Goal: Task Accomplishment & Management: Manage account settings

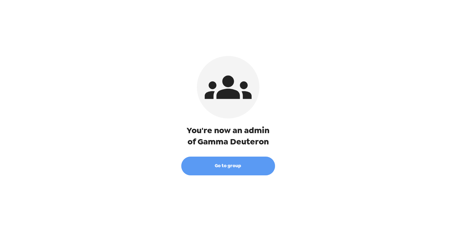
click at [220, 168] on button "Go to group" at bounding box center [228, 165] width 94 height 19
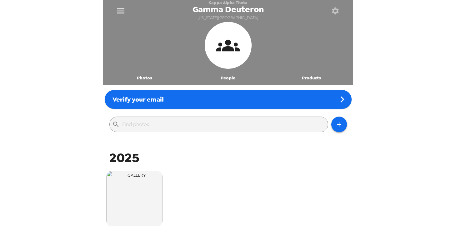
click at [329, 13] on button "button" at bounding box center [335, 11] width 20 height 20
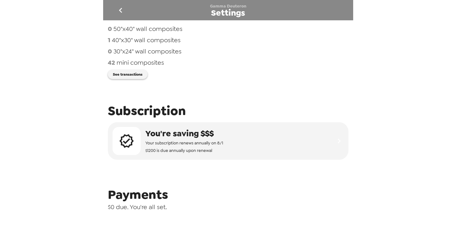
scroll to position [138, 0]
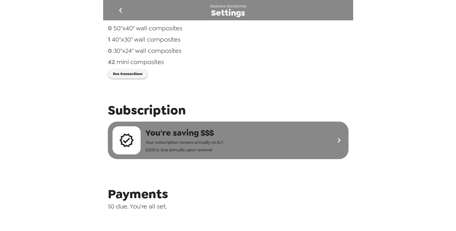
click at [214, 149] on span "$ 1200 is due annually upon renewal" at bounding box center [184, 149] width 78 height 7
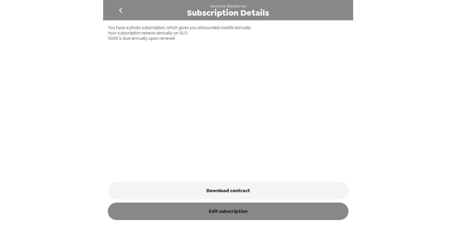
click at [214, 209] on link "Edit subscription" at bounding box center [228, 210] width 240 height 17
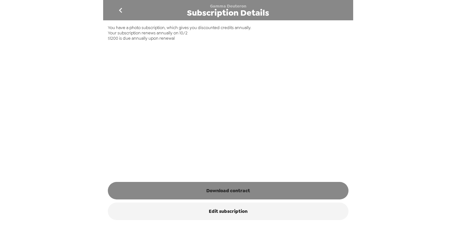
click at [241, 184] on button "Download contract" at bounding box center [228, 190] width 240 height 17
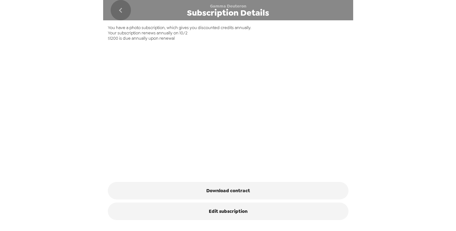
click at [120, 6] on icon "go back" at bounding box center [121, 10] width 10 height 10
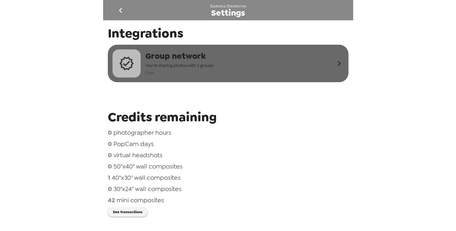
click at [195, 77] on div "Group network You're sharing photos with 2 groups Free" at bounding box center [223, 63] width 222 height 28
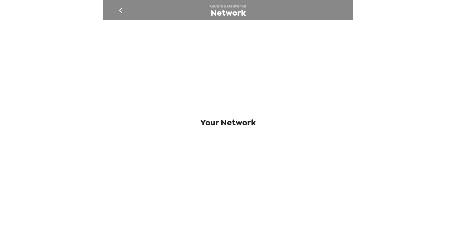
click at [118, 12] on icon "go back" at bounding box center [121, 10] width 10 height 10
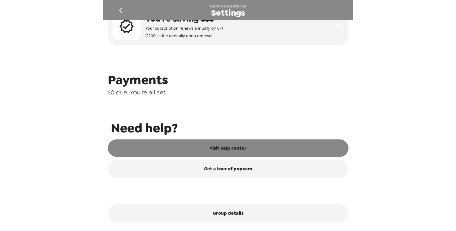
scroll to position [256, 0]
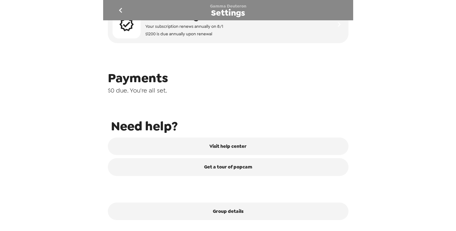
click at [121, 11] on icon "go back" at bounding box center [120, 10] width 3 height 5
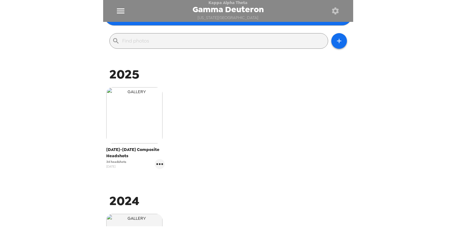
scroll to position [73, 0]
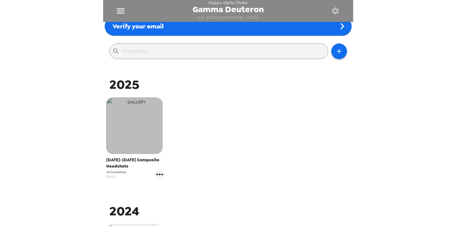
click at [145, 122] on img "button" at bounding box center [134, 125] width 56 height 56
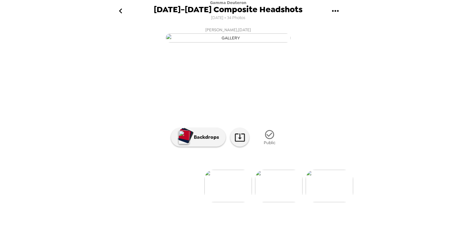
scroll to position [0, 0]
click at [119, 7] on icon "go back" at bounding box center [121, 11] width 10 height 10
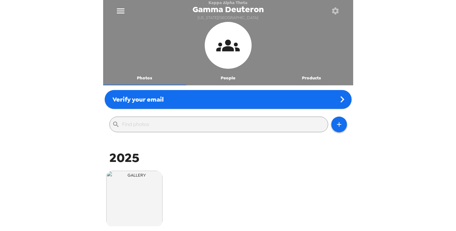
click at [307, 82] on button "Products" at bounding box center [311, 77] width 83 height 15
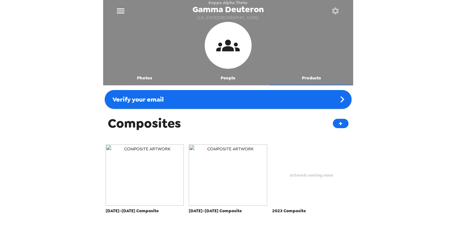
click at [245, 186] on img "button" at bounding box center [228, 174] width 78 height 61
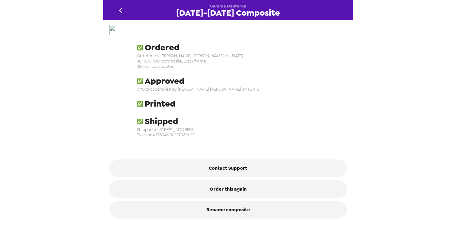
scroll to position [3, 0]
click at [156, 36] on img at bounding box center [227, 30] width 237 height 11
click at [121, 6] on icon "go back" at bounding box center [121, 10] width 10 height 10
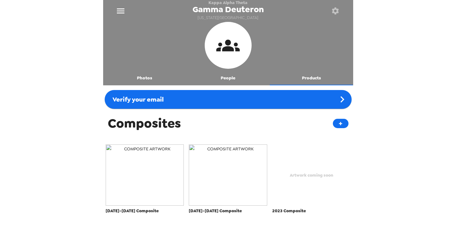
click at [228, 79] on button "People" at bounding box center [227, 77] width 83 height 15
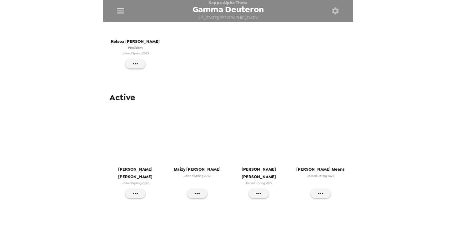
scroll to position [322, 0]
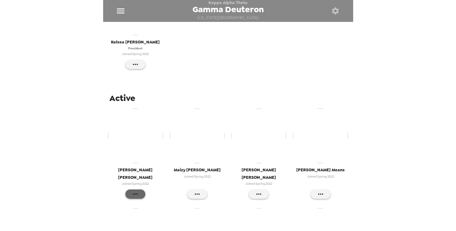
click at [136, 190] on icon "button" at bounding box center [134, 193] width 7 height 7
click at [194, 77] on div at bounding box center [228, 115] width 456 height 231
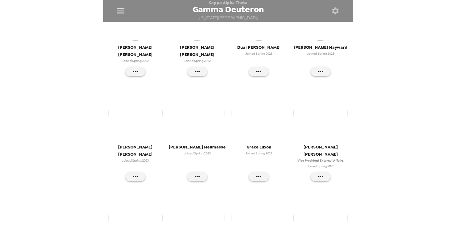
scroll to position [651, 0]
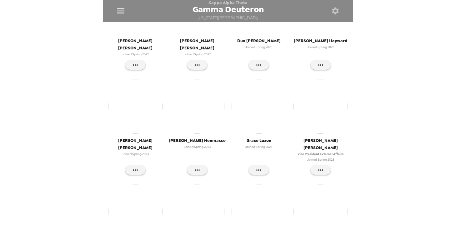
click at [337, 184] on img "button" at bounding box center [320, 211] width 55 height 55
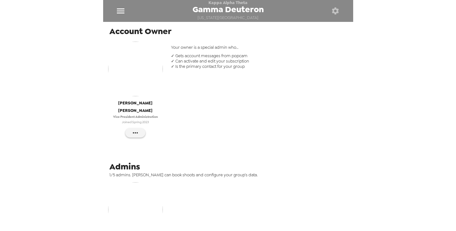
scroll to position [120, 0]
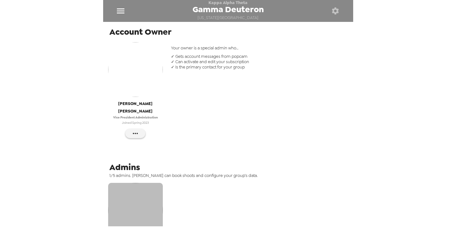
click at [148, 201] on img "button" at bounding box center [135, 210] width 55 height 55
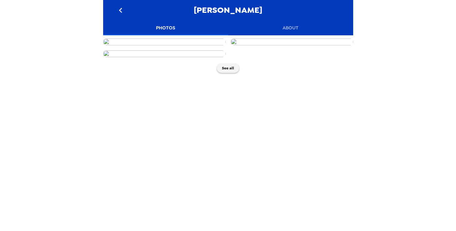
click at [122, 4] on button "go back" at bounding box center [121, 10] width 20 height 20
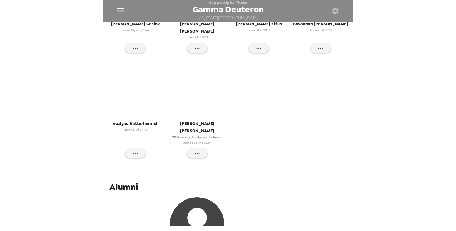
scroll to position [1087, 0]
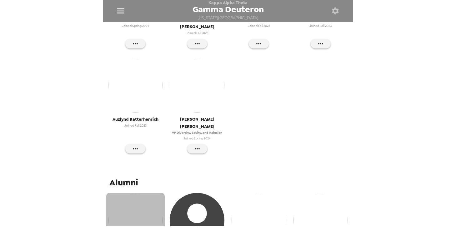
click at [141, 193] on img "button" at bounding box center [135, 220] width 55 height 55
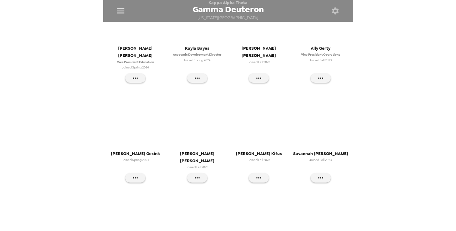
scroll to position [953, 0]
click at [257, 75] on icon "button" at bounding box center [258, 78] width 7 height 7
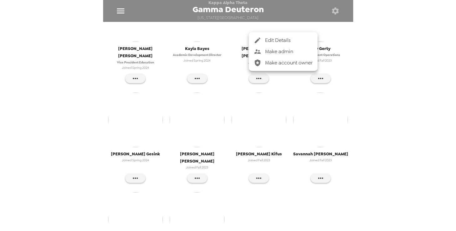
click at [262, 38] on div at bounding box center [259, 40] width 11 height 7
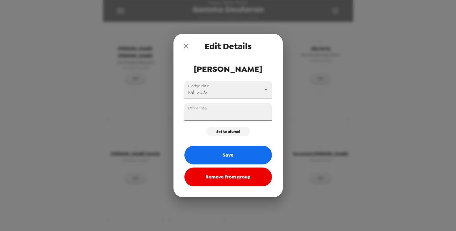
click at [184, 43] on icon "close" at bounding box center [185, 45] width 7 height 7
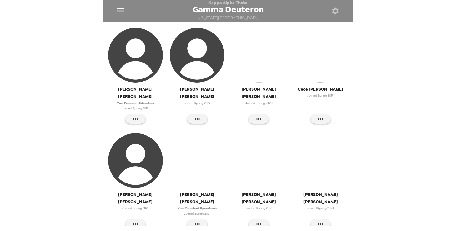
scroll to position [1457, 0]
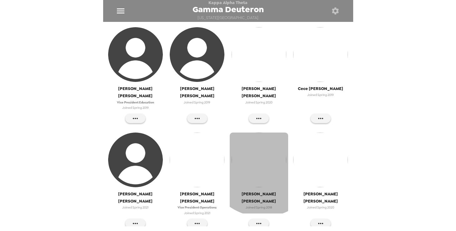
click at [265, 132] on img "button" at bounding box center [258, 159] width 55 height 55
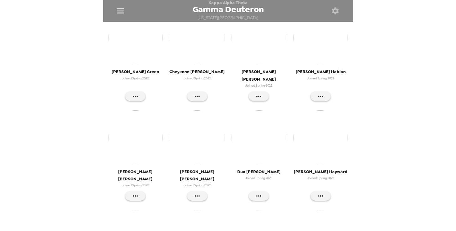
scroll to position [564, 0]
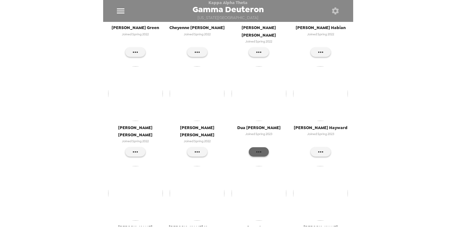
click at [260, 148] on icon "button" at bounding box center [258, 151] width 7 height 7
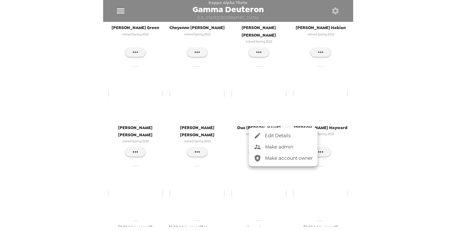
click at [262, 139] on li "Edit Details" at bounding box center [283, 135] width 69 height 11
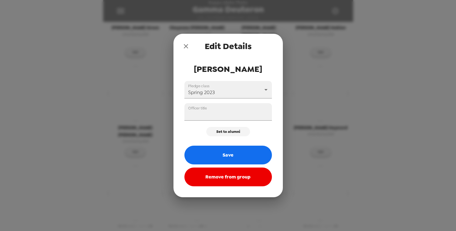
click at [184, 45] on icon "close" at bounding box center [185, 45] width 7 height 7
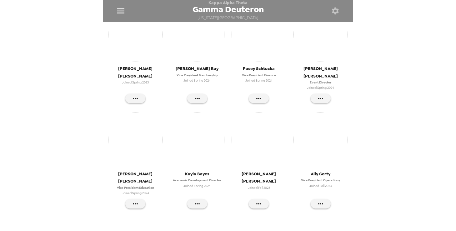
scroll to position [828, 0]
click at [332, 112] on img "button" at bounding box center [320, 139] width 55 height 55
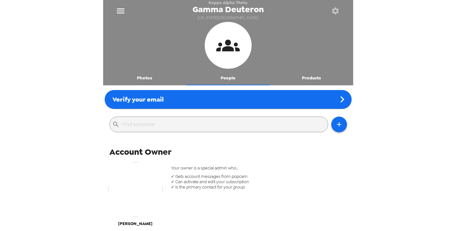
click at [143, 75] on button "Photos" at bounding box center [144, 77] width 83 height 15
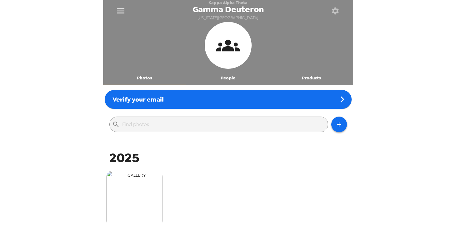
click at [153, 186] on img "button" at bounding box center [134, 199] width 56 height 56
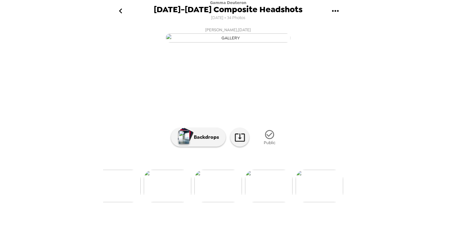
click at [226, 30] on span "[PERSON_NAME] , [DATE]" at bounding box center [228, 29] width 46 height 7
click at [319, 202] on img at bounding box center [318, 186] width 47 height 32
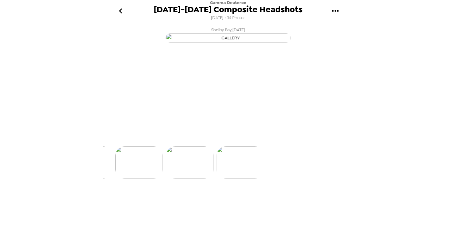
scroll to position [0, 1667]
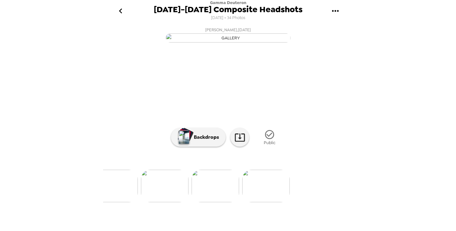
click at [167, 202] on img at bounding box center [164, 186] width 47 height 32
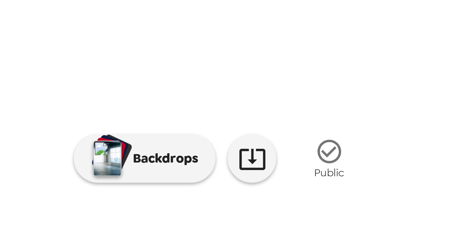
scroll to position [0, 0]
